Goal: Navigation & Orientation: Find specific page/section

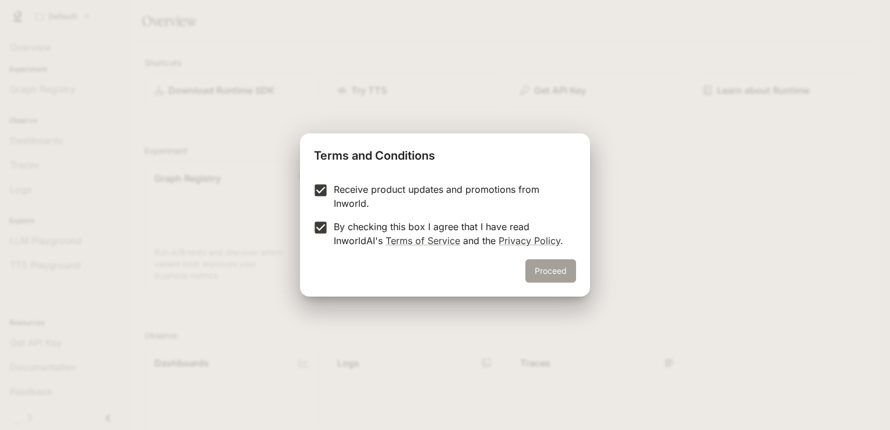
click at [564, 278] on button "Proceed" at bounding box center [550, 270] width 51 height 23
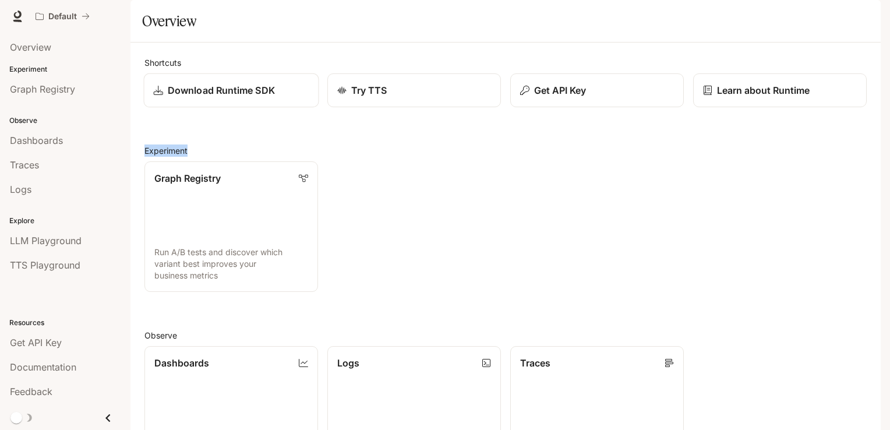
drag, startPoint x: 345, startPoint y: 160, endPoint x: 316, endPoint y: 130, distance: 41.6
click at [316, 130] on div "Shortcuts Download Runtime SDK Try TTS Get API Key Learn about Runtime Experime…" at bounding box center [505, 358] width 722 height 604
drag, startPoint x: 316, startPoint y: 130, endPoint x: 314, endPoint y: 161, distance: 30.3
click at [314, 161] on div "Shortcuts Download Runtime SDK Try TTS Get API Key Learn about Runtime Experime…" at bounding box center [505, 358] width 722 height 604
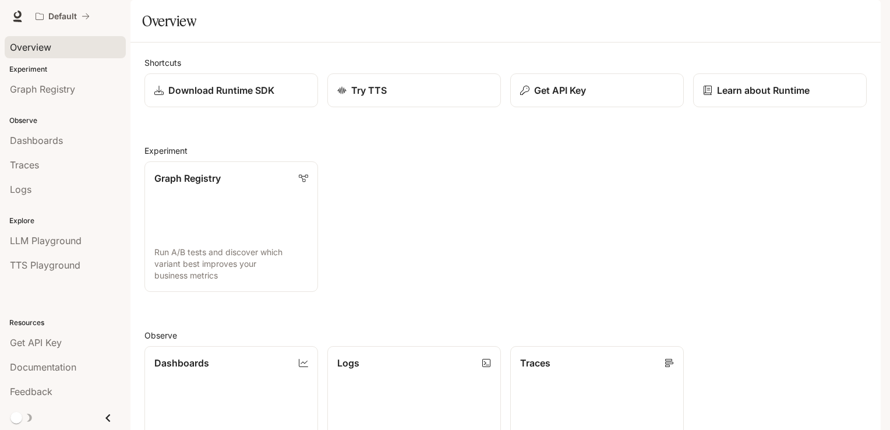
click at [51, 44] on div "Overview" at bounding box center [65, 47] width 111 height 14
click at [522, 33] on div "Overview" at bounding box center [505, 20] width 727 height 23
